Goal: Information Seeking & Learning: Learn about a topic

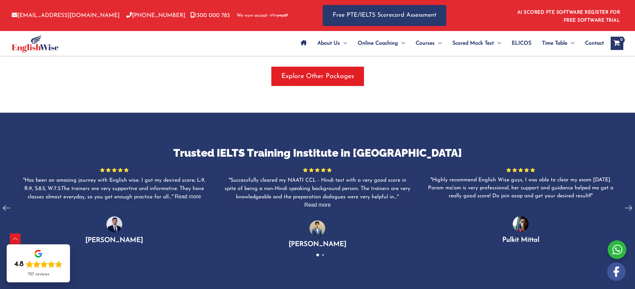
scroll to position [834, 0]
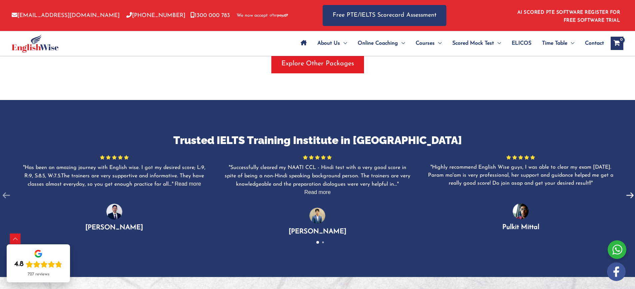
click at [626, 189] on icon at bounding box center [630, 195] width 13 height 13
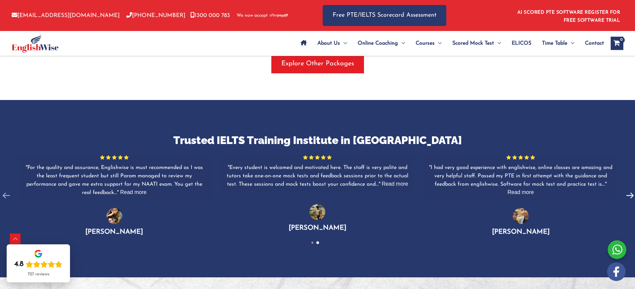
click at [626, 189] on icon at bounding box center [630, 195] width 13 height 13
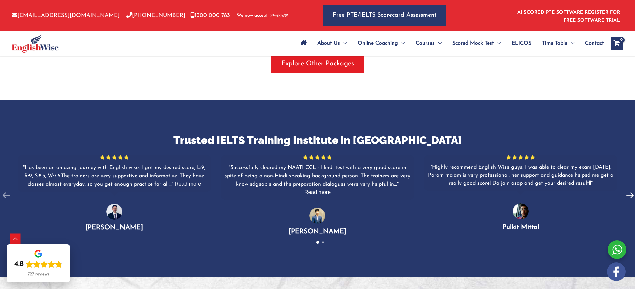
click at [626, 189] on icon at bounding box center [630, 195] width 13 height 13
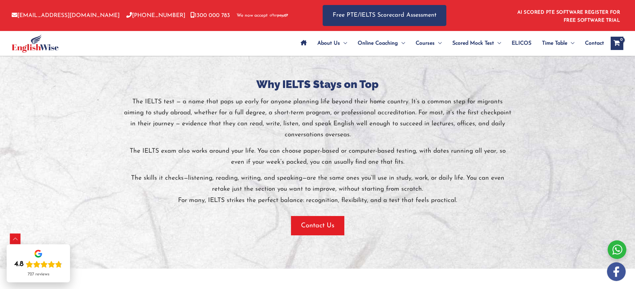
scroll to position [867, 0]
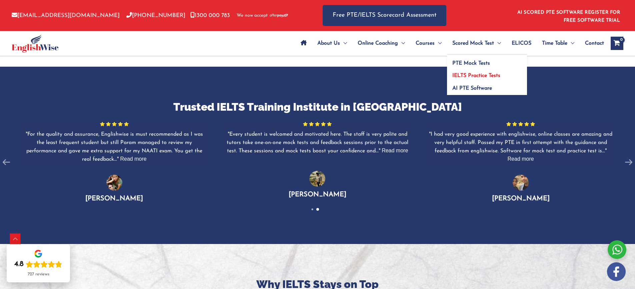
click at [498, 77] on span "IELTS Practice Tests" at bounding box center [477, 75] width 48 height 5
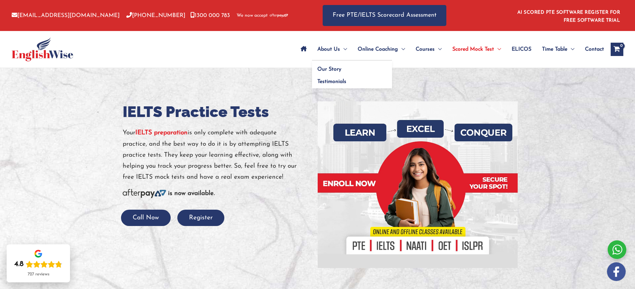
click at [334, 50] on span "About Us" at bounding box center [329, 49] width 23 height 23
